Goal: Navigation & Orientation: Find specific page/section

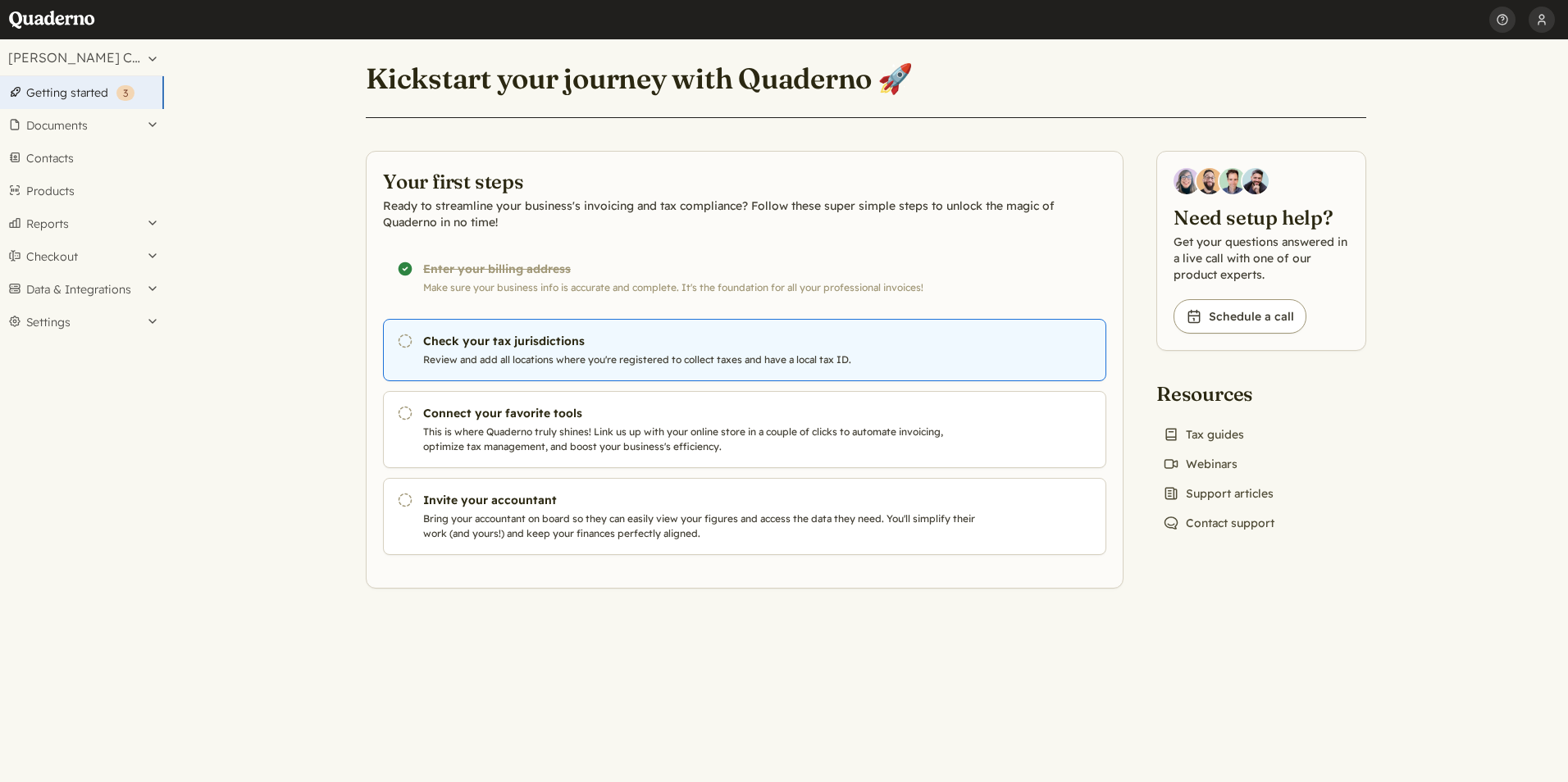
click at [524, 348] on h3 "Check your tax jurisdictions" at bounding box center [703, 341] width 559 height 16
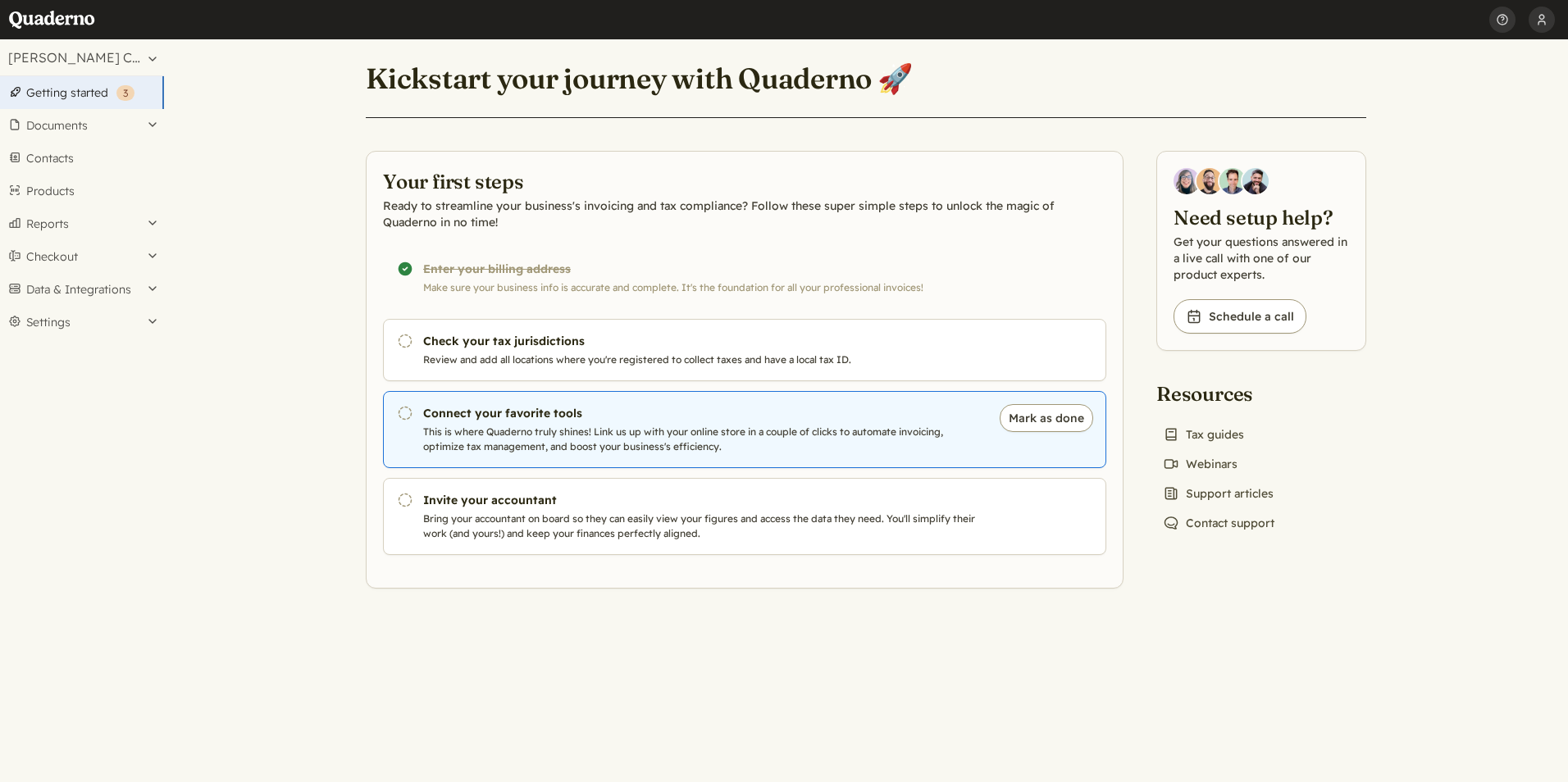
click at [471, 417] on h3 "Connect your favorite tools" at bounding box center [703, 413] width 559 height 16
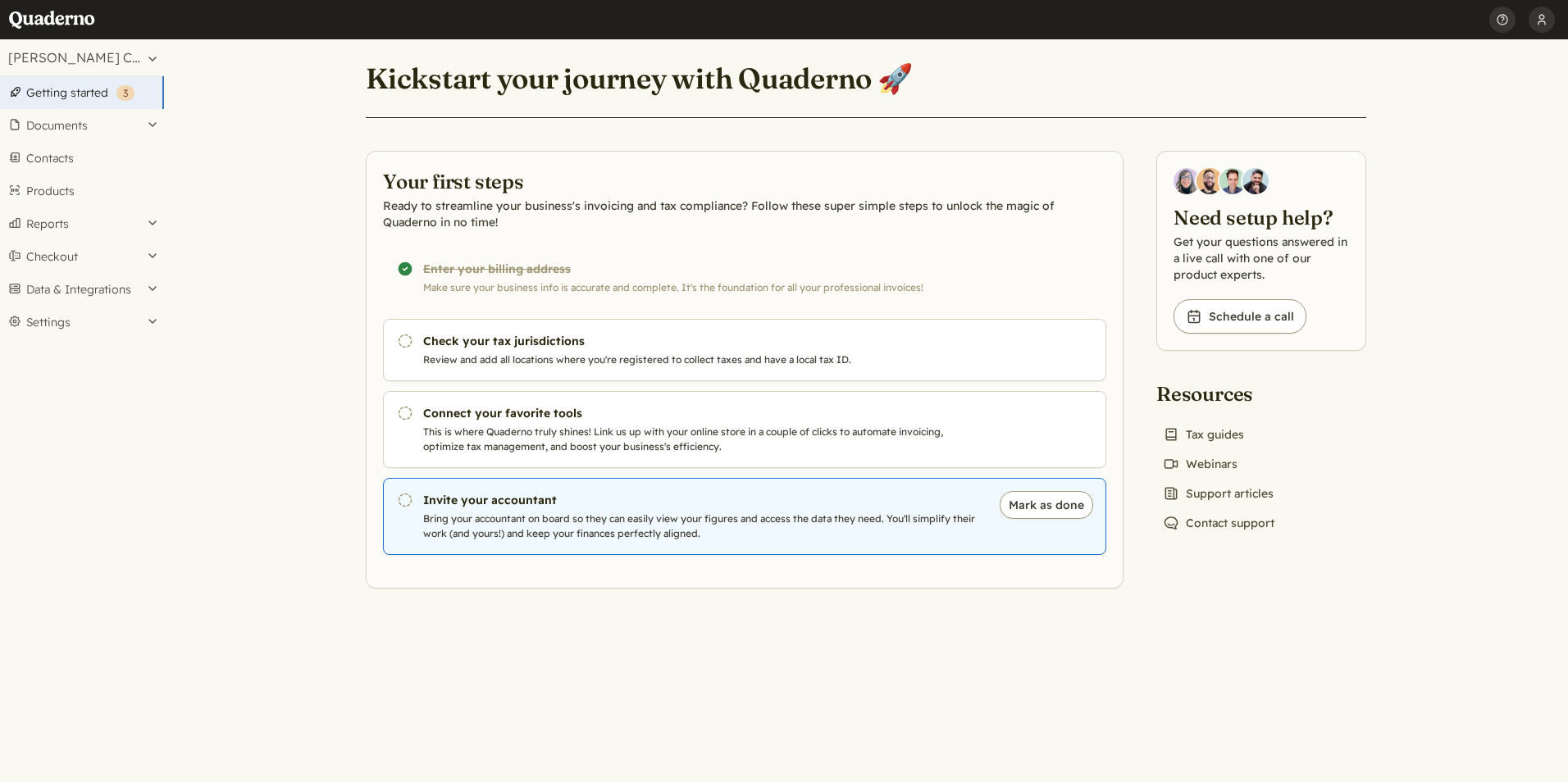
click at [509, 508] on h3 "Invite your accountant" at bounding box center [703, 500] width 559 height 16
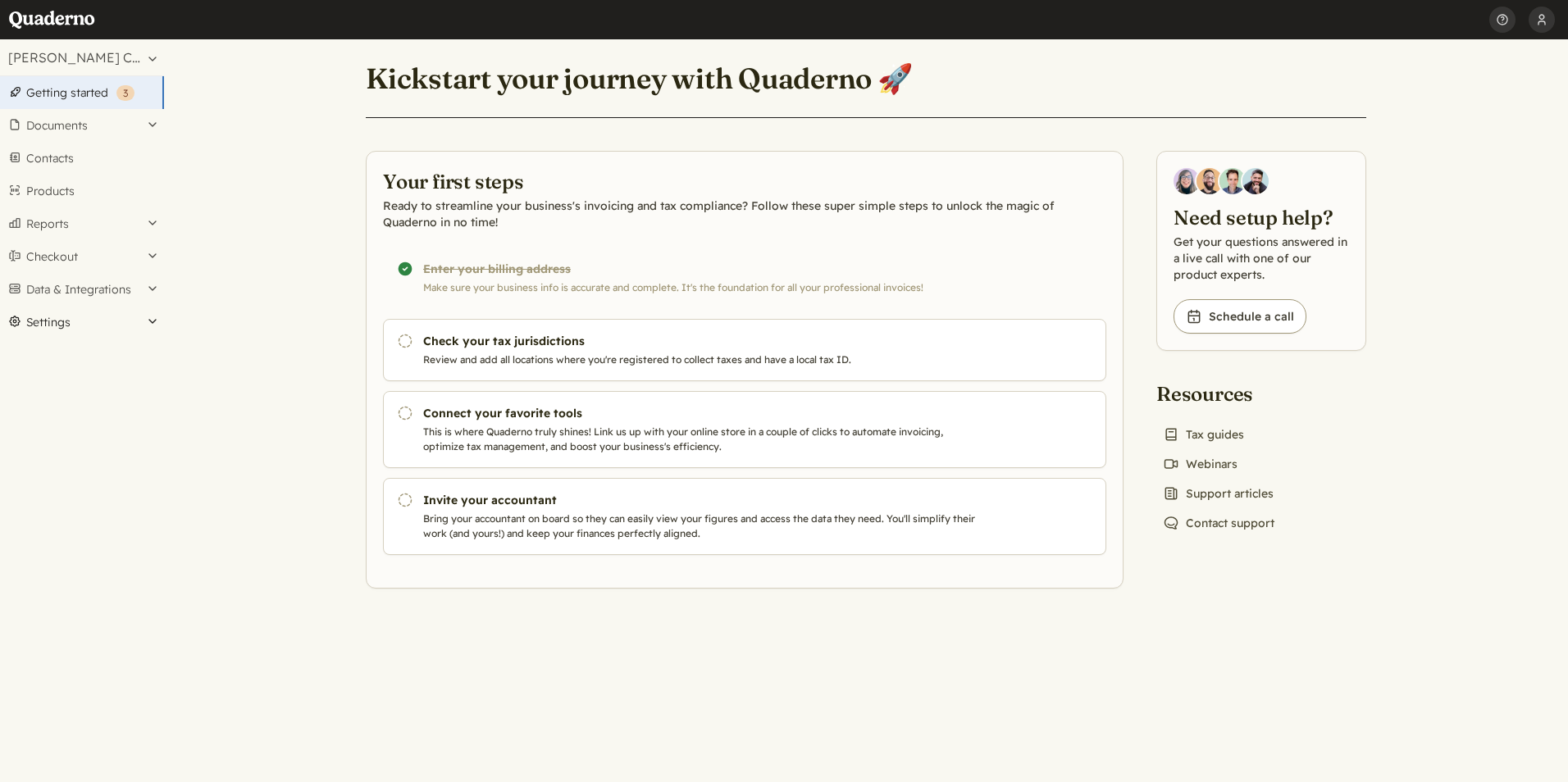
click at [52, 320] on button "Settings" at bounding box center [82, 322] width 164 height 33
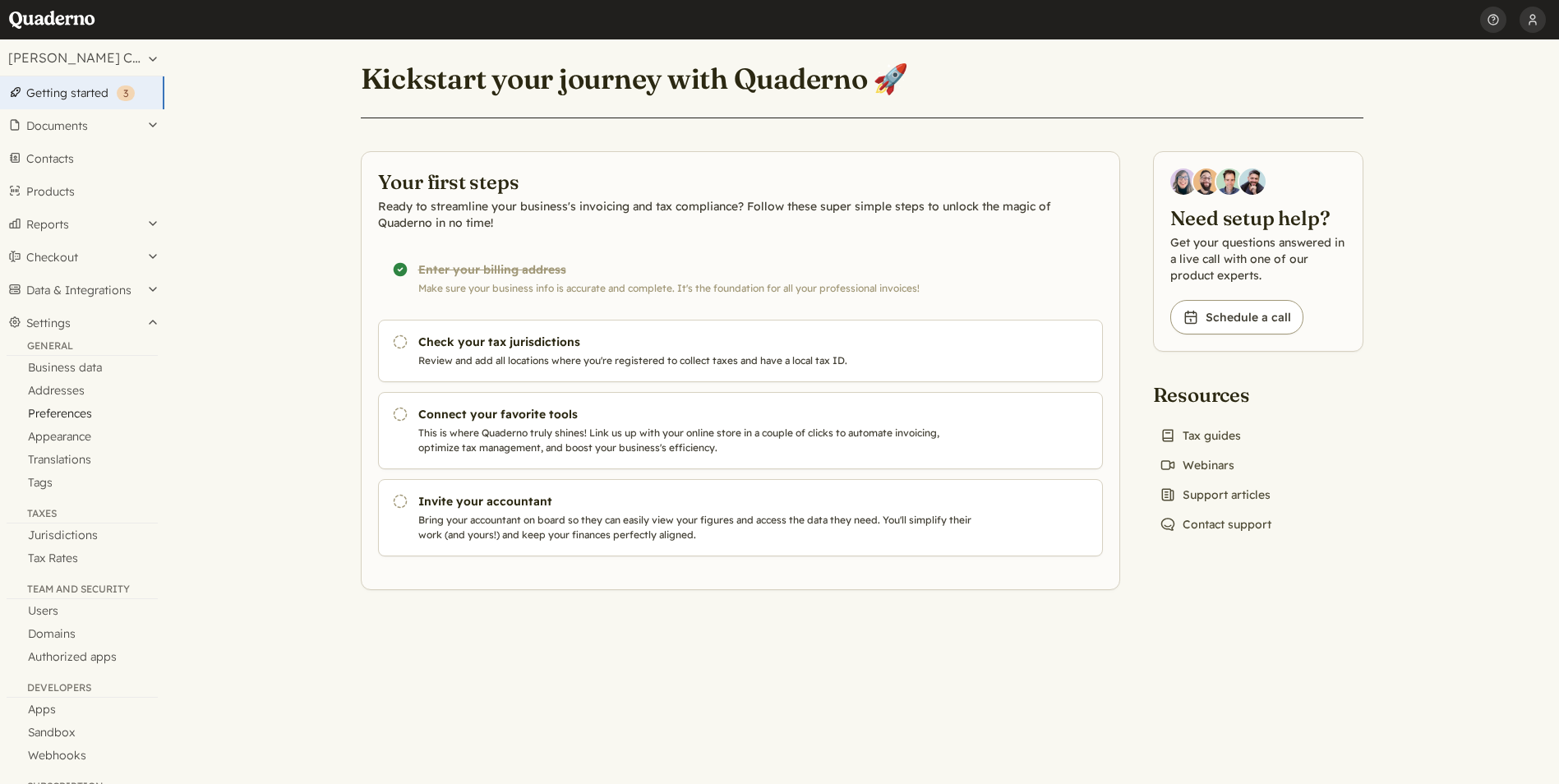
click at [70, 411] on link "Preferences" at bounding box center [82, 413] width 165 height 23
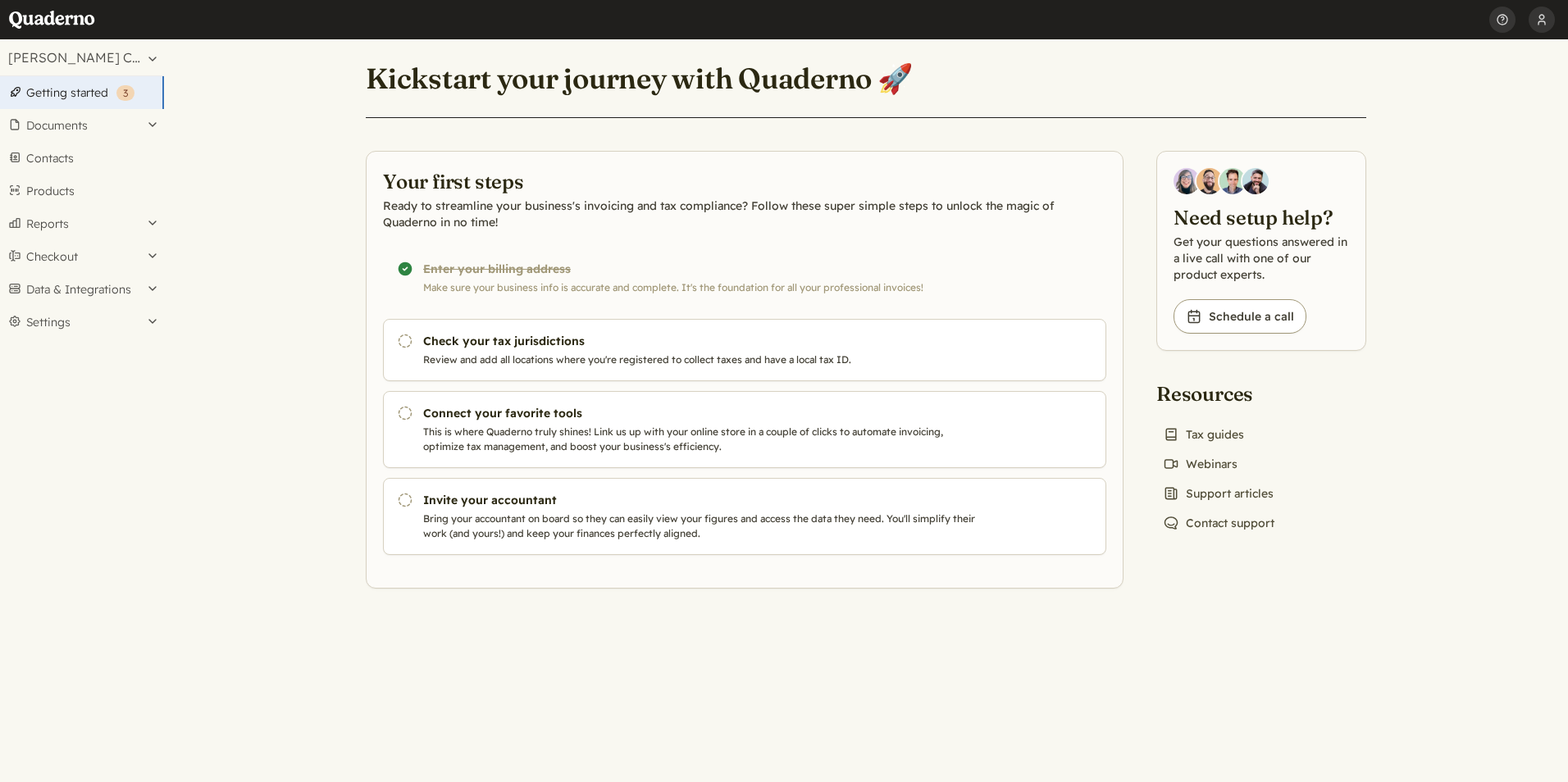
click at [60, 93] on link "Getting started ( 3 )" at bounding box center [82, 93] width 164 height 33
click at [150, 123] on button "Documents" at bounding box center [82, 125] width 164 height 33
click at [57, 568] on button "Settings" at bounding box center [82, 567] width 164 height 33
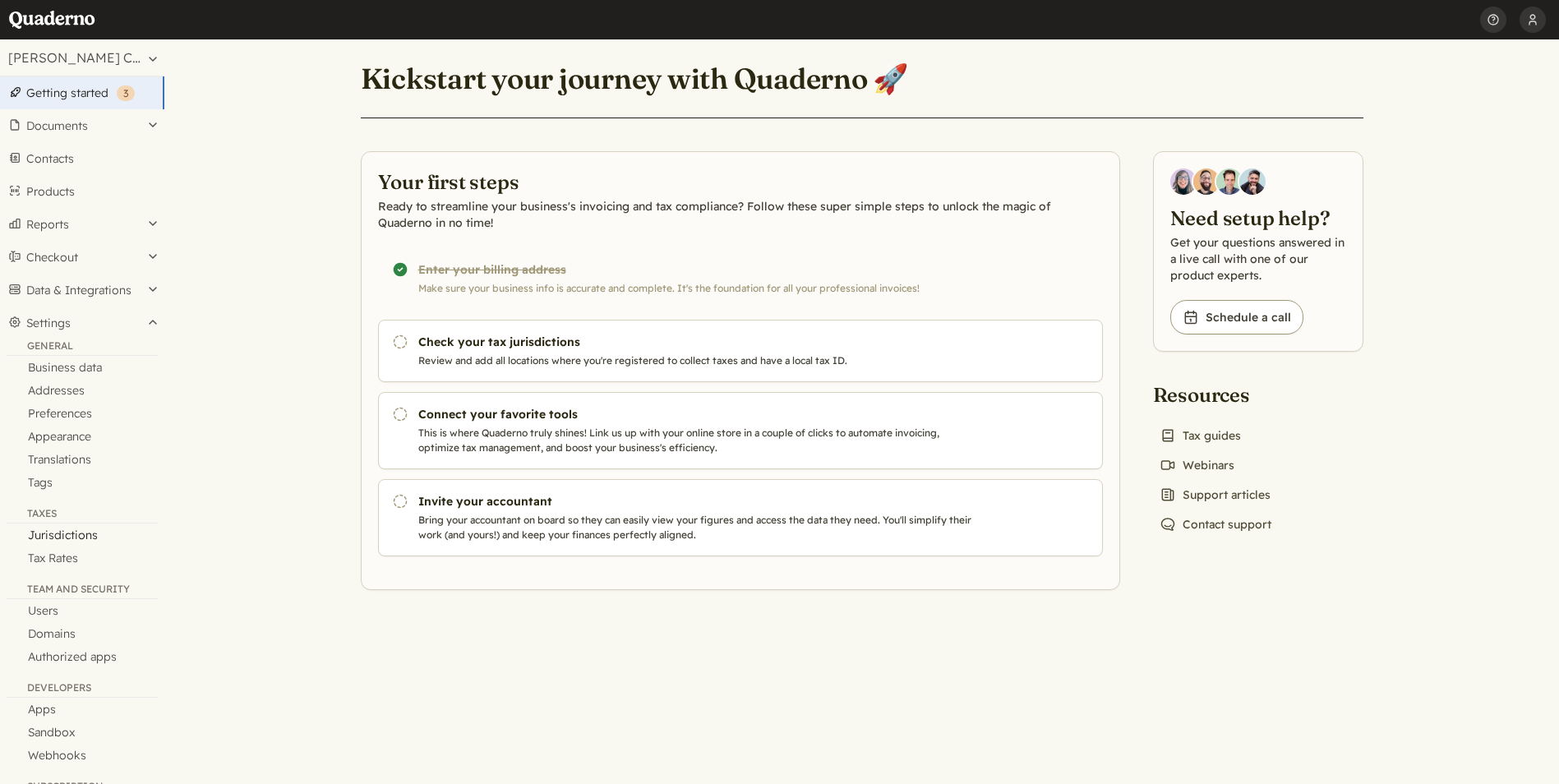
click at [75, 536] on link "Jurisdictions" at bounding box center [82, 534] width 165 height 23
